Goal: Task Accomplishment & Management: Complete application form

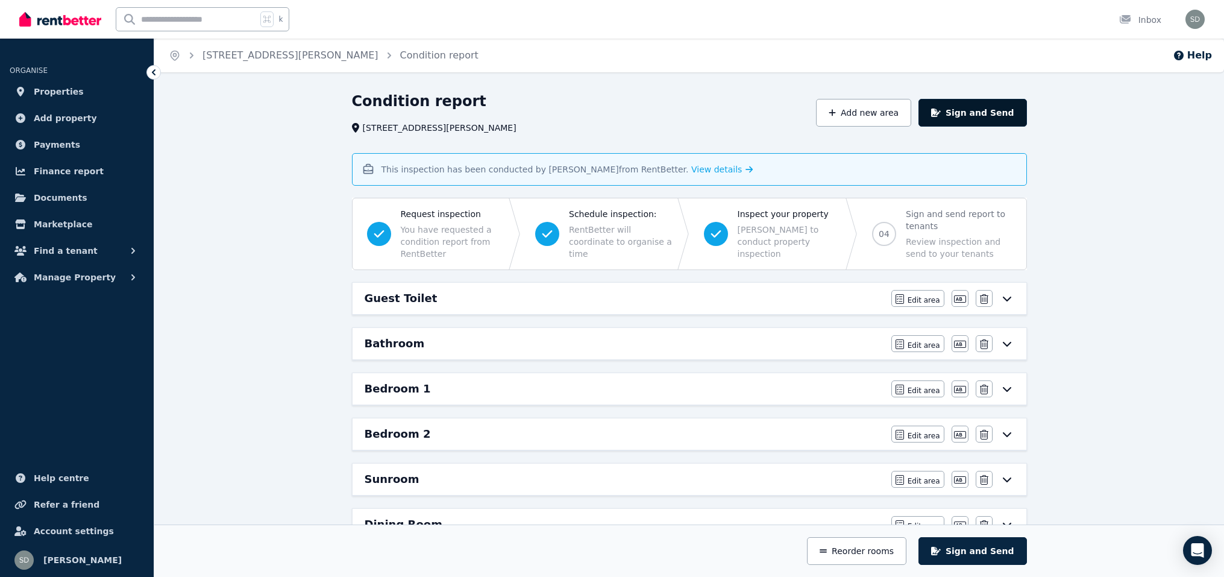
click at [1027, 127] on button "Sign and Send" at bounding box center [973, 113] width 108 height 28
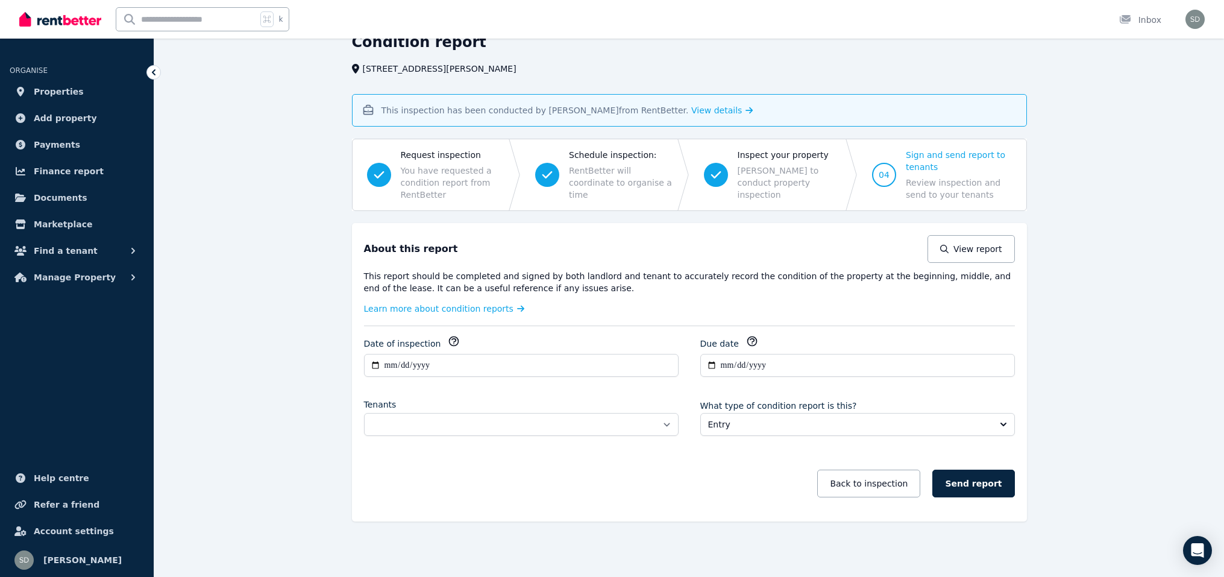
scroll to position [373, 0]
select select "**********"
click option "**********" at bounding box center [0, 0] width 0 height 0
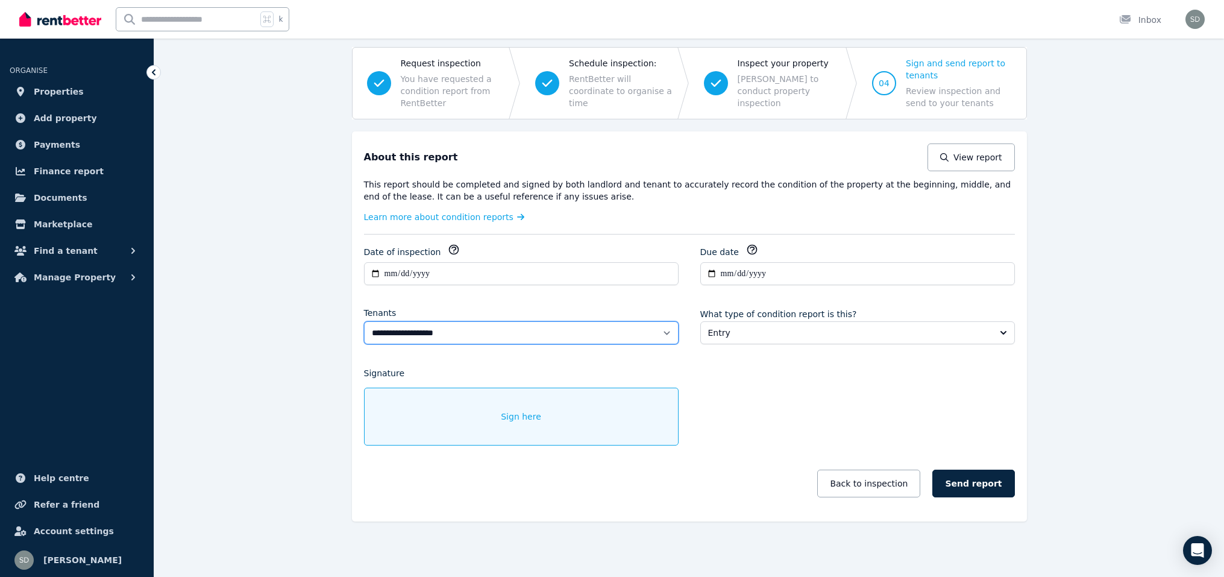
scroll to position [433, 0]
click at [501, 411] on span "Sign here" at bounding box center [521, 417] width 40 height 12
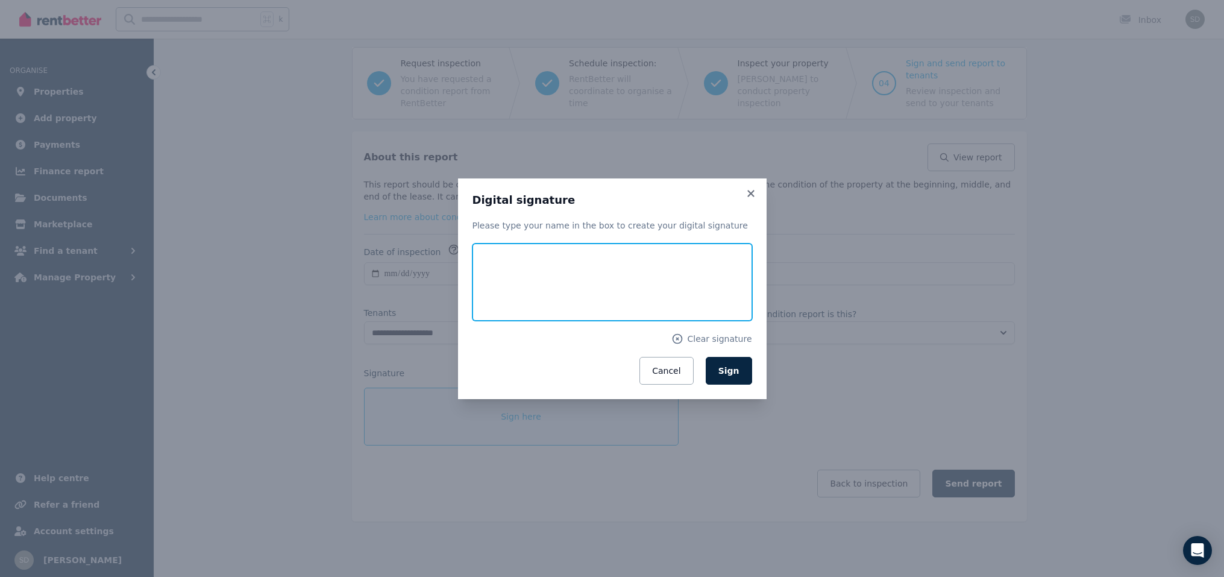
drag, startPoint x: 448, startPoint y: 259, endPoint x: 442, endPoint y: 311, distance: 52.7
click at [473, 311] on input "text" at bounding box center [613, 282] width 280 height 77
type input "**********"
click at [740, 376] on span "Sign" at bounding box center [729, 371] width 21 height 10
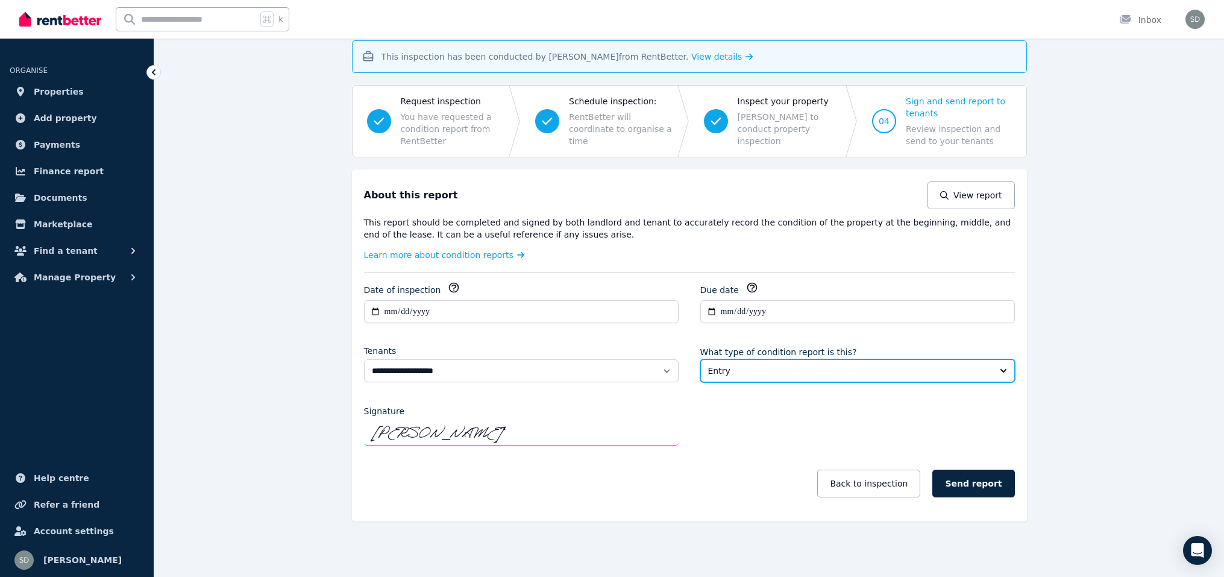
click at [829, 365] on span "Entry" at bounding box center [849, 371] width 282 height 12
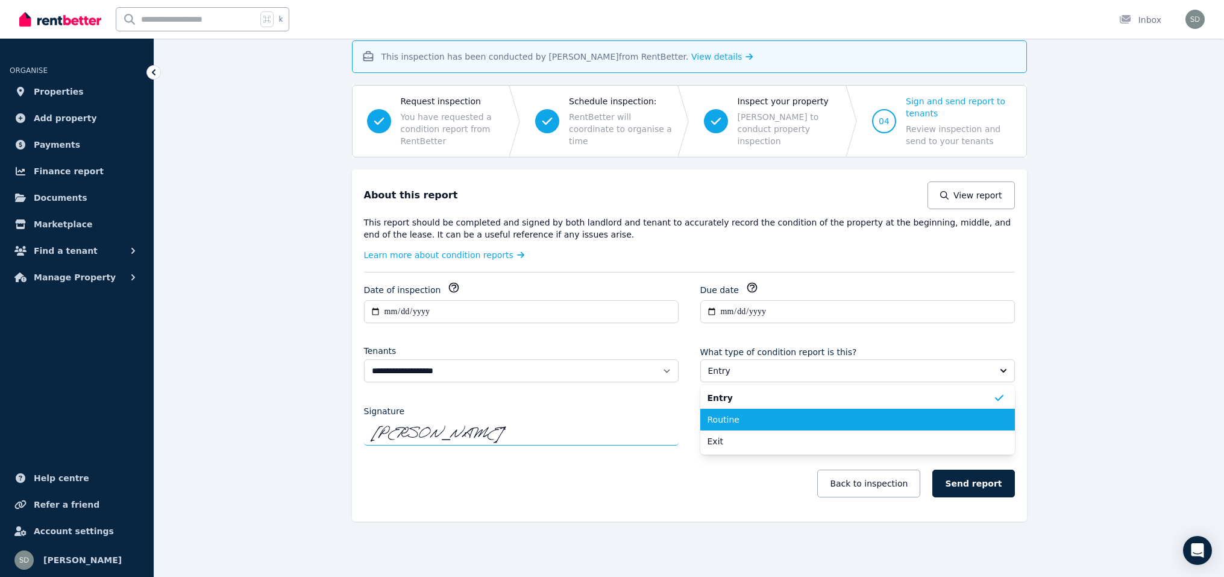
click at [814, 414] on span "Routine" at bounding box center [851, 420] width 286 height 12
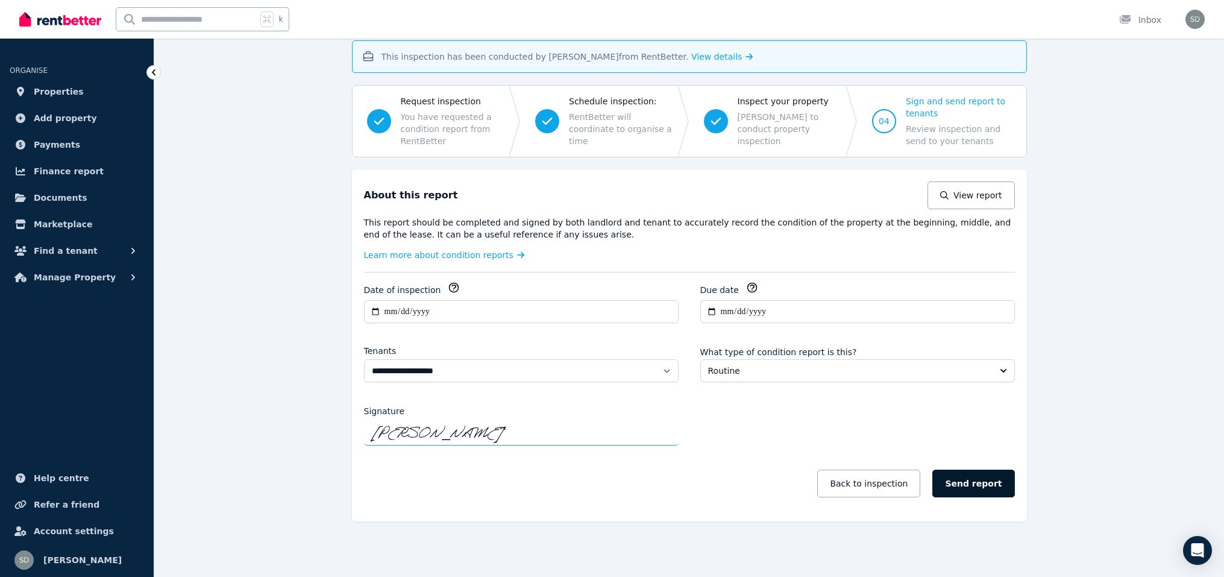
click at [1015, 470] on button "Send report" at bounding box center [974, 484] width 82 height 28
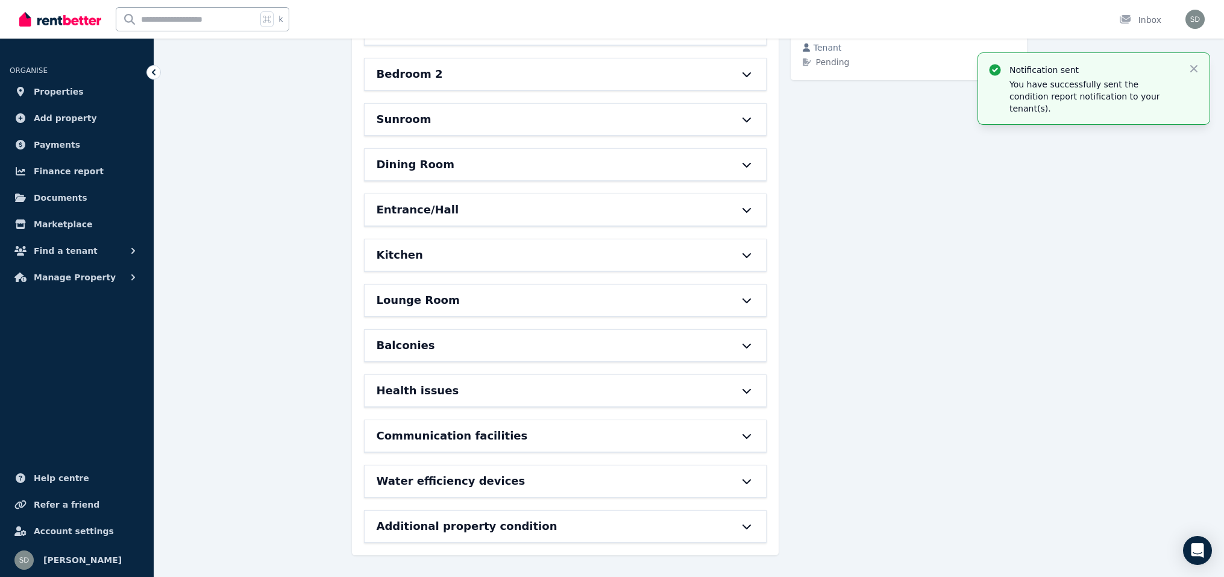
scroll to position [0, 0]
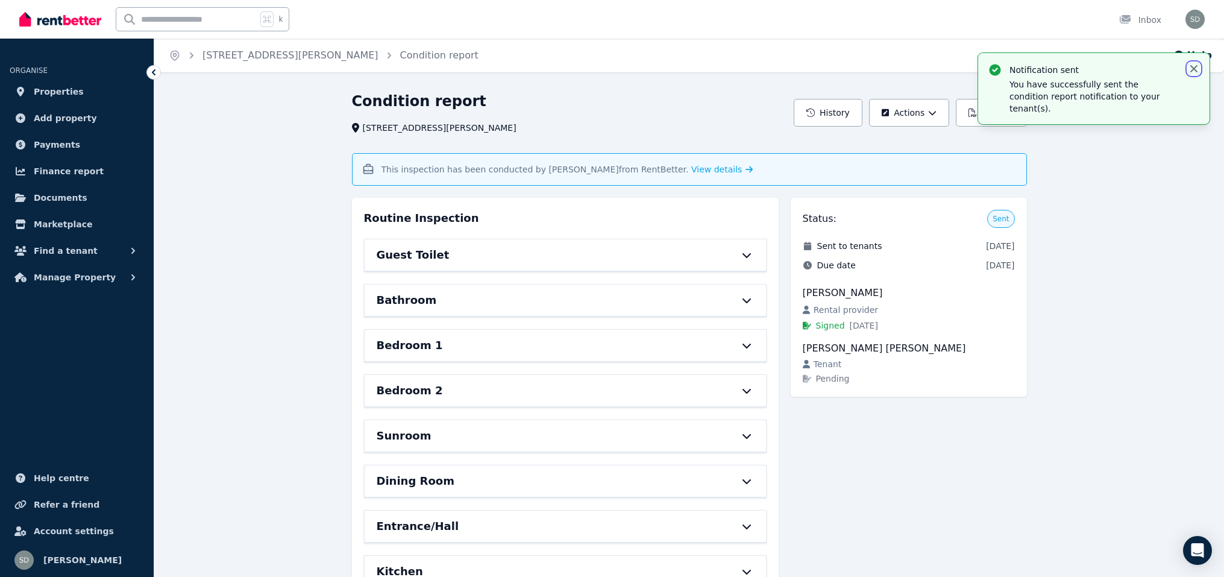
click at [1033, 75] on icon "button" at bounding box center [1194, 69] width 12 height 12
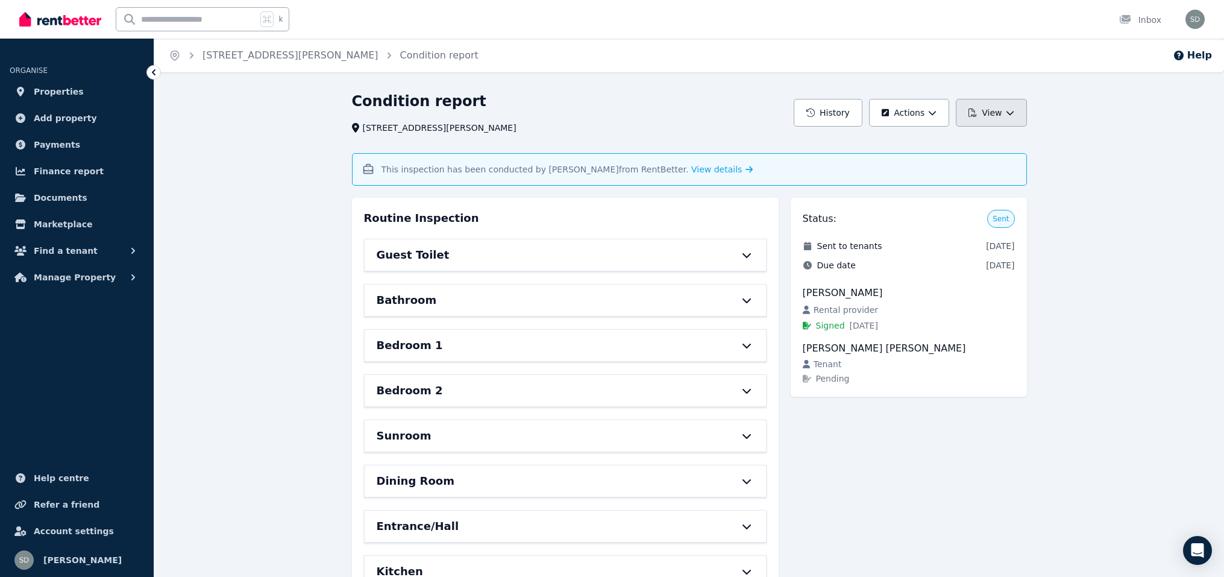
click at [1027, 127] on button "View" at bounding box center [991, 113] width 71 height 28
click at [976, 151] on p "View report" at bounding box center [947, 145] width 58 height 12
click at [1027, 127] on div "View" at bounding box center [989, 113] width 74 height 28
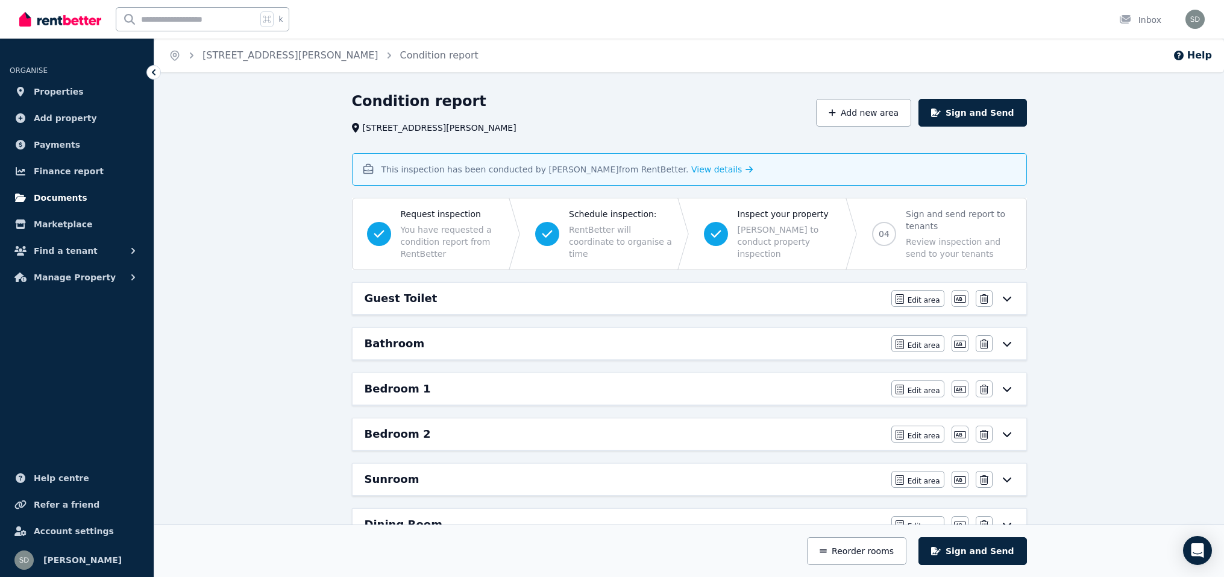
click at [57, 205] on span "Documents" at bounding box center [61, 197] width 54 height 14
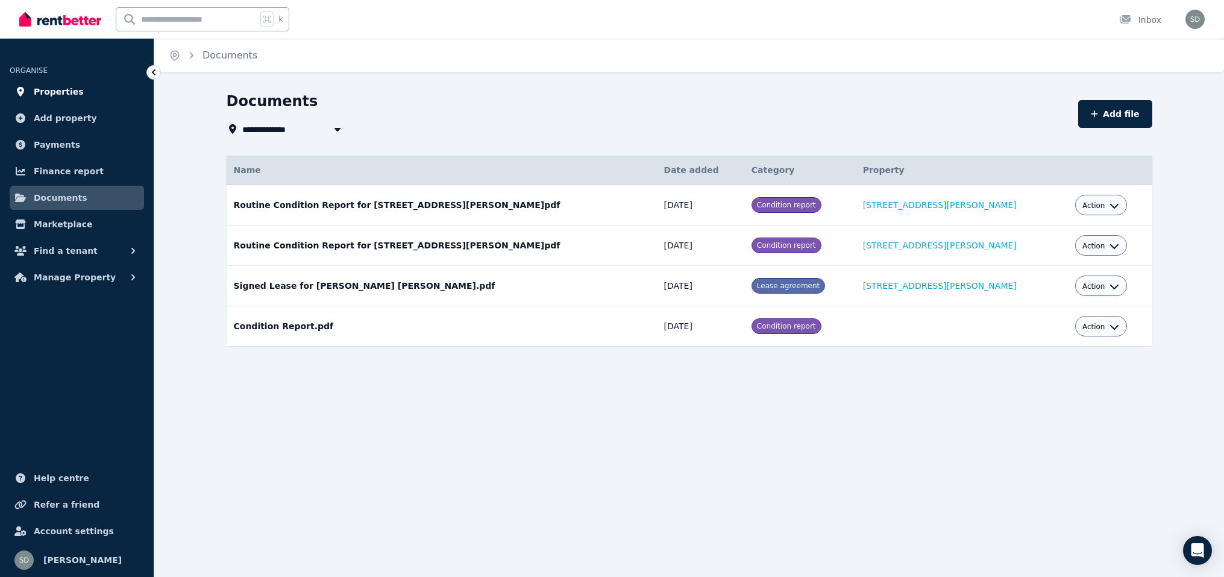
click at [84, 99] on span "Properties" at bounding box center [59, 91] width 50 height 14
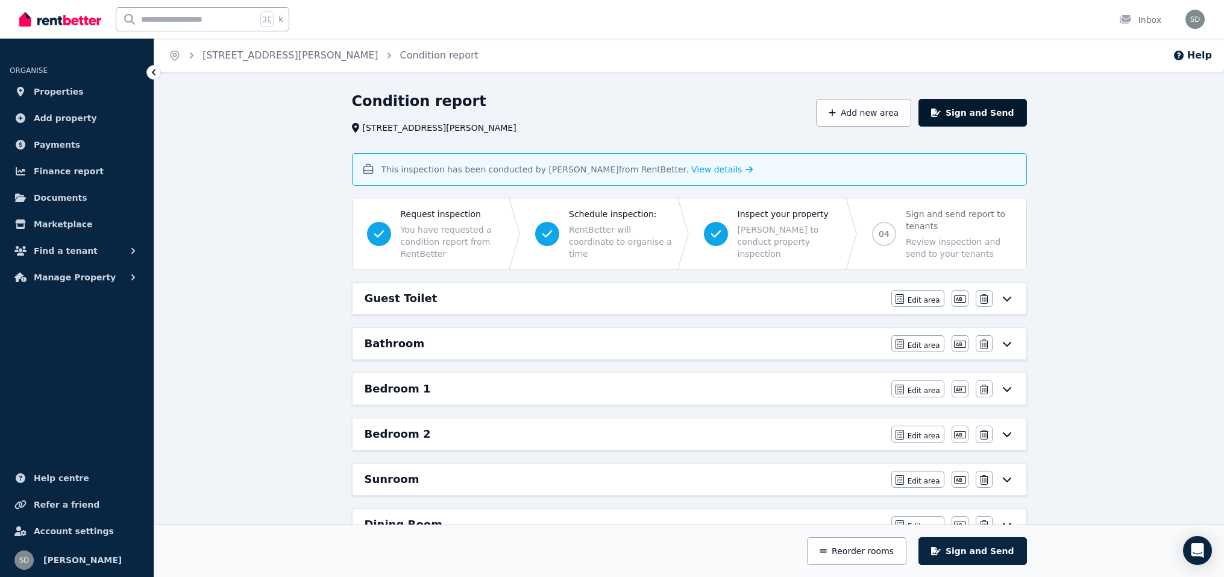
click at [1027, 127] on button "Sign and Send" at bounding box center [973, 113] width 108 height 28
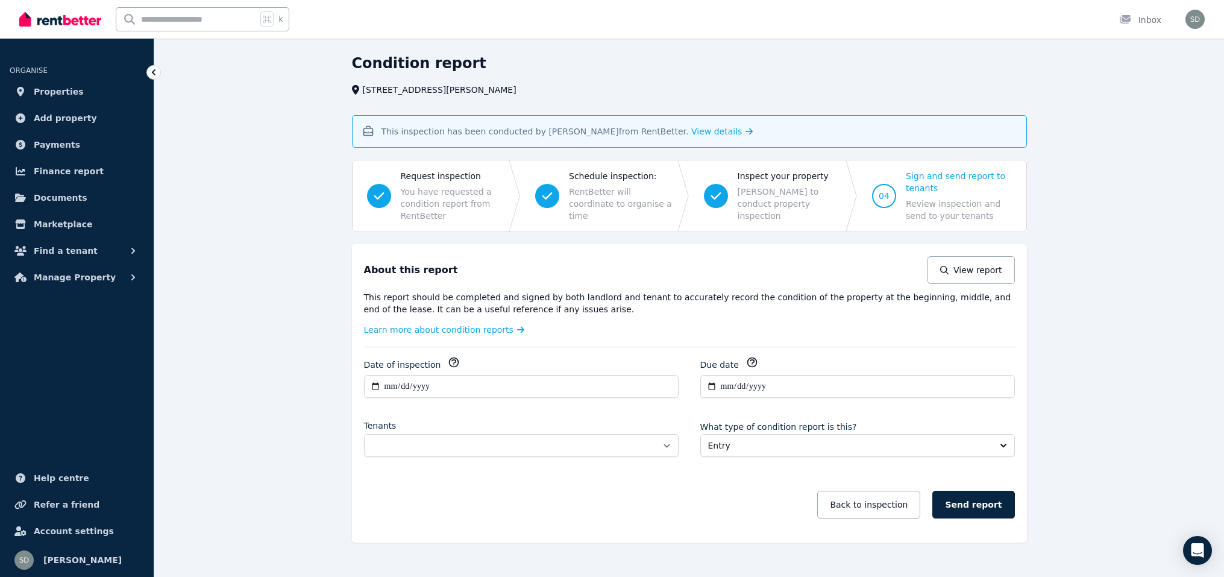
scroll to position [37, 0]
click at [1012, 195] on span "Sign and send report to tenants" at bounding box center [959, 183] width 106 height 24
click at [1015, 285] on button "View report" at bounding box center [971, 271] width 87 height 28
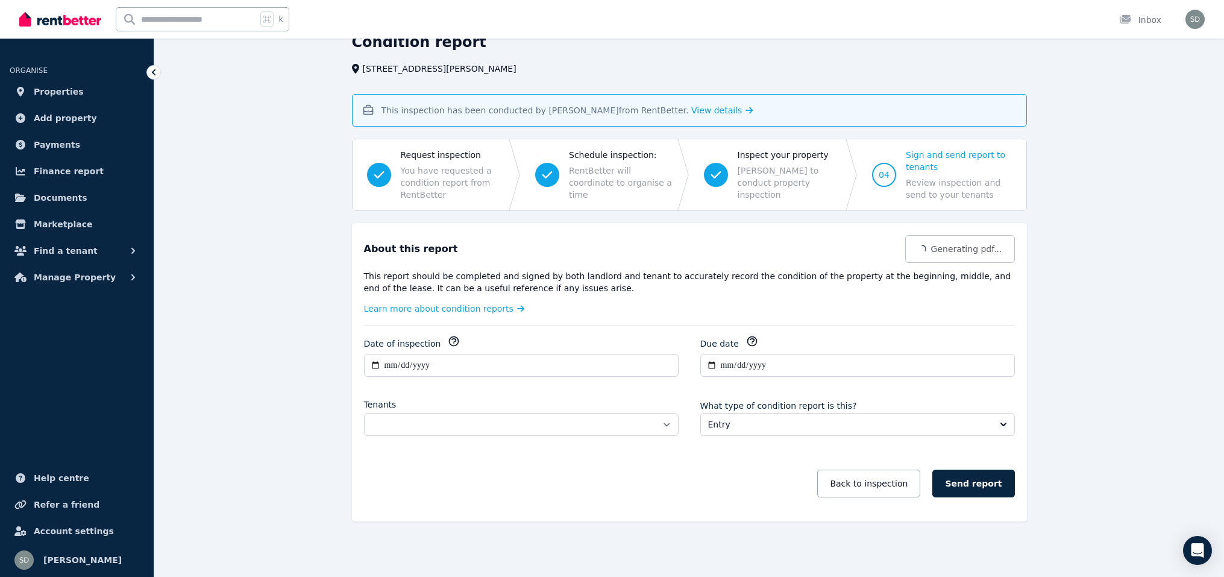
scroll to position [373, 0]
select select "**********"
click option "**********" at bounding box center [0, 0] width 0 height 0
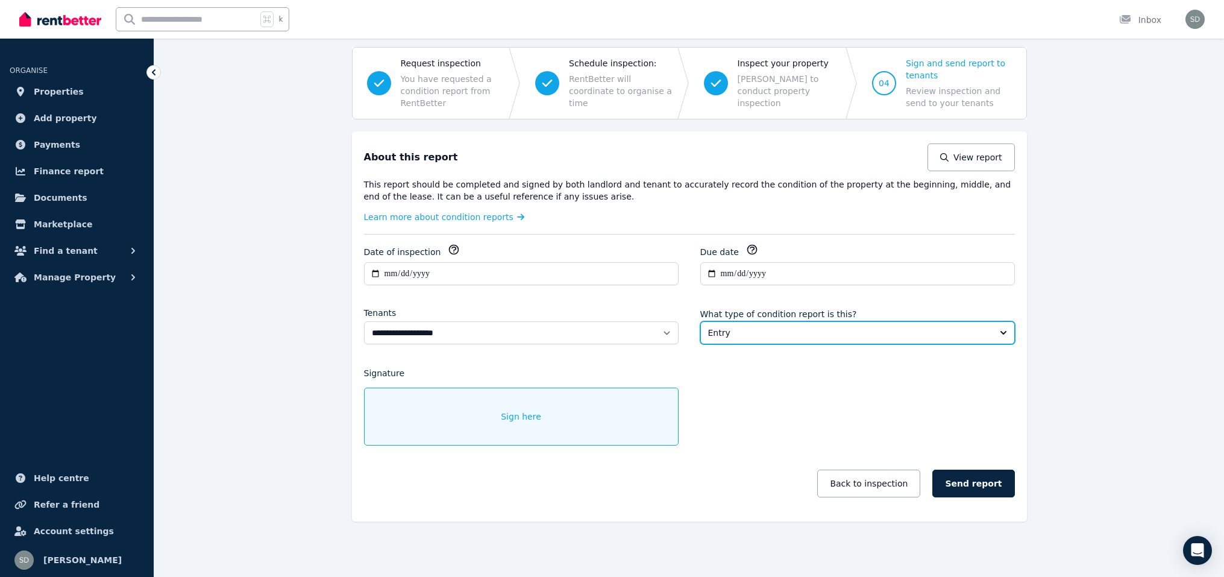
click at [779, 339] on span "Entry" at bounding box center [849, 333] width 282 height 12
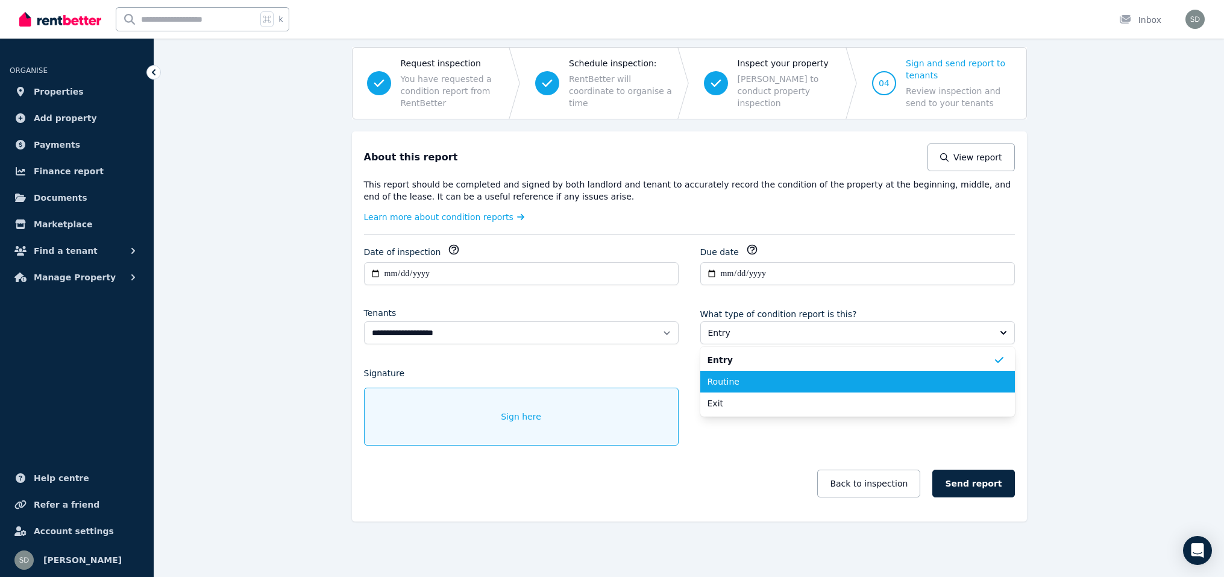
click at [778, 388] on span "Routine" at bounding box center [851, 382] width 286 height 12
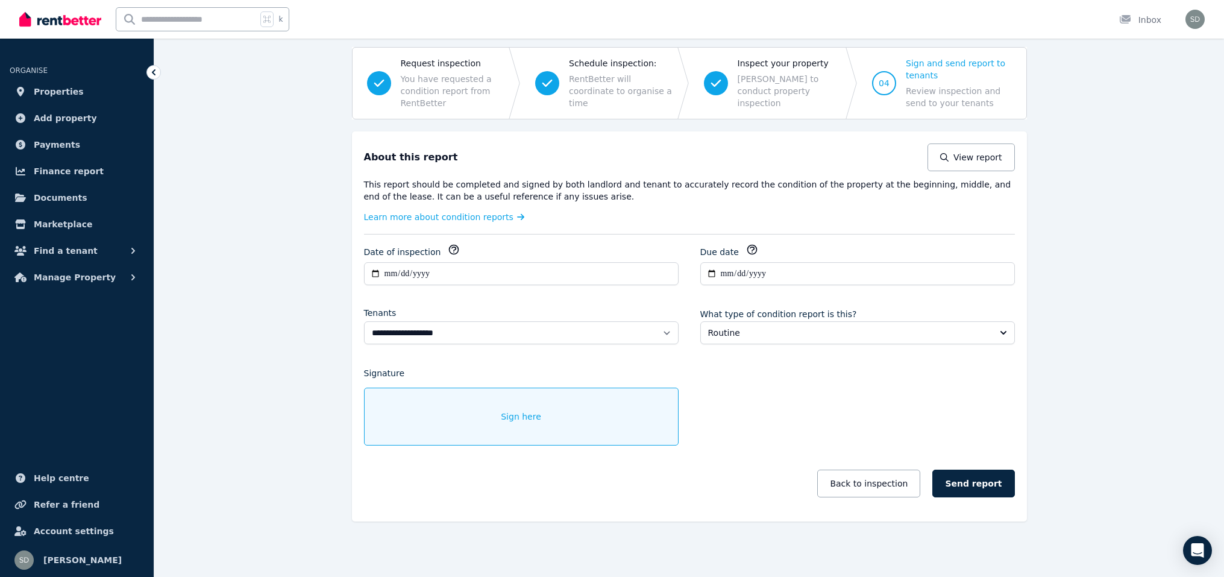
click at [518, 445] on div "Sign here" at bounding box center [521, 417] width 315 height 58
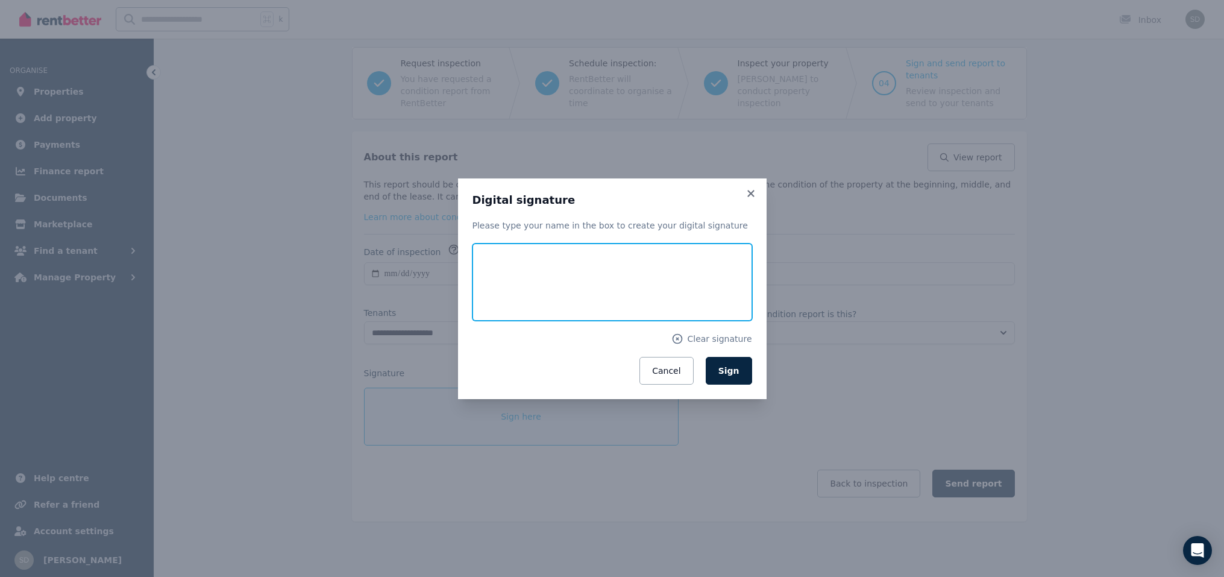
click at [555, 292] on input "text" at bounding box center [613, 282] width 280 height 77
type input "**********"
click at [740, 376] on span "Sign" at bounding box center [729, 371] width 21 height 10
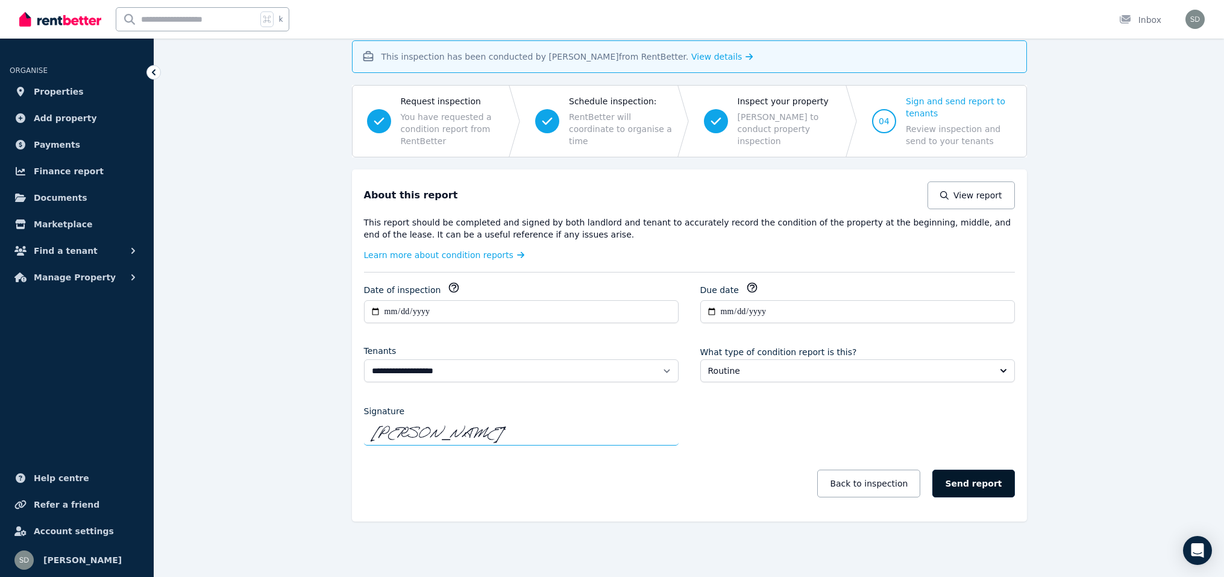
click at [1015, 497] on button "Send report" at bounding box center [974, 484] width 82 height 28
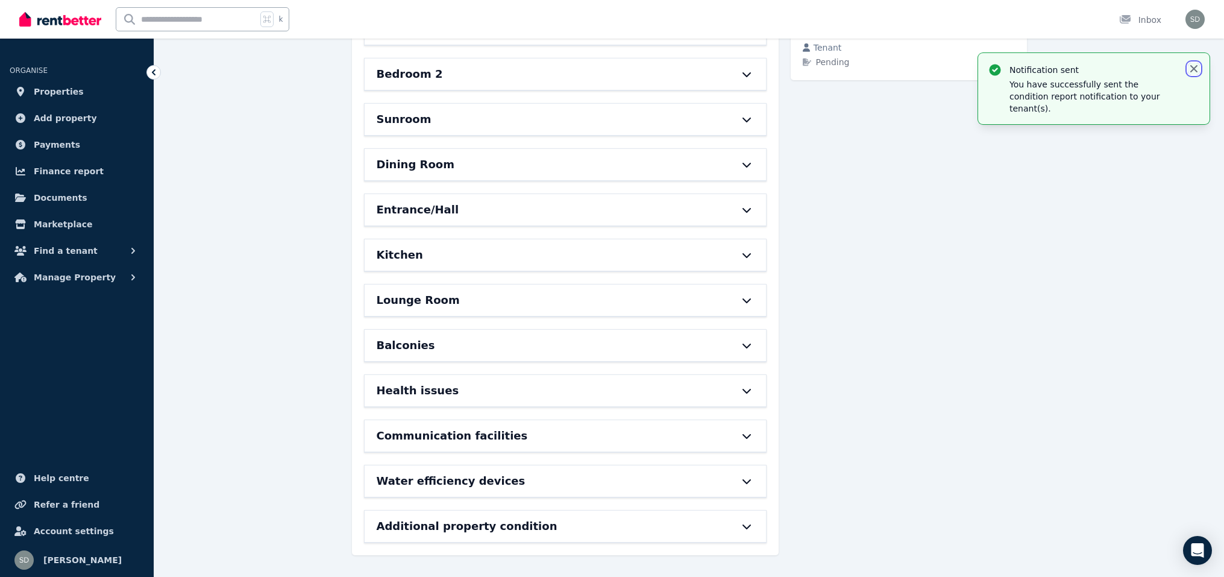
click at [1191, 72] on icon "button" at bounding box center [1194, 68] width 7 height 7
